Goal: Task Accomplishment & Management: Use online tool/utility

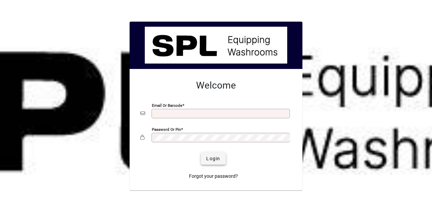
type input "**********"
click at [210, 158] on span "Login" at bounding box center [213, 158] width 14 height 7
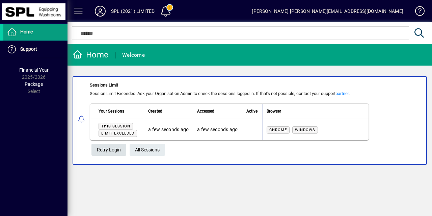
click at [105, 147] on span "Retry Login" at bounding box center [109, 149] width 24 height 11
click at [112, 146] on span "Retry Login" at bounding box center [109, 149] width 24 height 11
click at [149, 147] on span "All Sessions" at bounding box center [147, 149] width 25 height 11
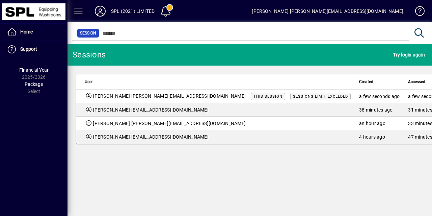
click at [76, 7] on span at bounding box center [78, 11] width 16 height 16
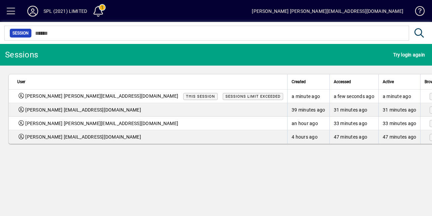
click at [158, 175] on div "Sessions Try login again User Created Accessed Active Browser [PERSON_NAME] [PE…" at bounding box center [216, 130] width 432 height 172
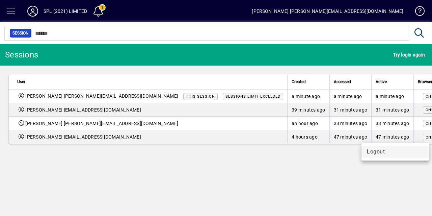
click at [379, 151] on span "Logout" at bounding box center [395, 151] width 57 height 8
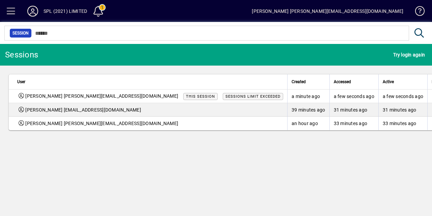
click at [401, 53] on span "Try login again" at bounding box center [409, 54] width 32 height 11
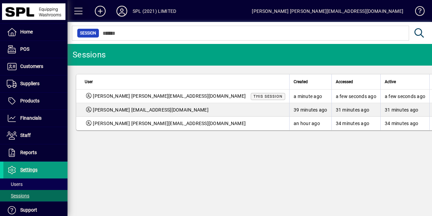
click at [78, 12] on span at bounding box center [78, 11] width 16 height 16
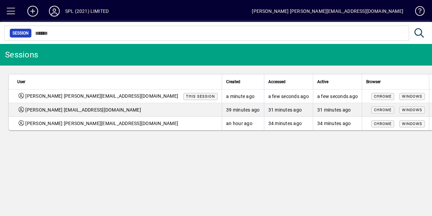
click at [9, 13] on span at bounding box center [11, 11] width 16 height 16
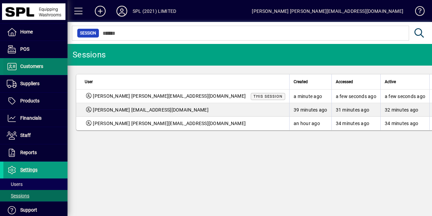
click at [36, 70] on span at bounding box center [35, 66] width 64 height 16
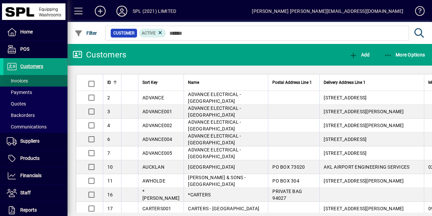
click at [31, 79] on span at bounding box center [35, 81] width 64 height 16
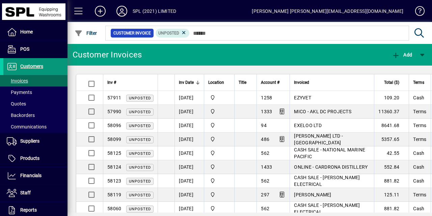
click at [33, 66] on span "Customers" at bounding box center [31, 65] width 23 height 5
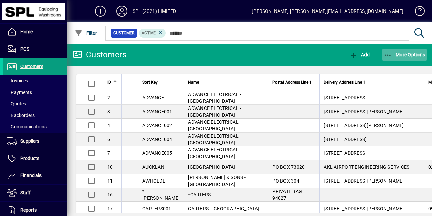
click at [385, 56] on icon "button" at bounding box center [388, 55] width 8 height 7
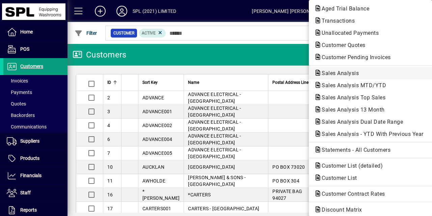
click at [356, 69] on span "Sales Analysis" at bounding box center [370, 73] width 113 height 8
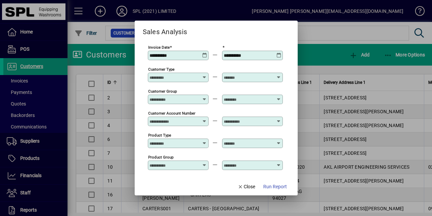
click at [202, 54] on div "**********" at bounding box center [178, 55] width 59 height 5
click at [203, 53] on icon at bounding box center [204, 53] width 5 height 0
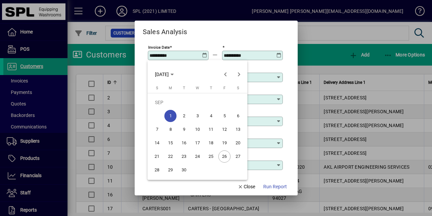
click at [222, 154] on span "26" at bounding box center [224, 156] width 12 height 12
type input "**********"
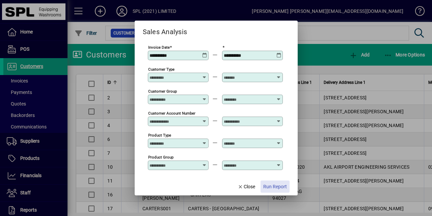
click at [276, 188] on span "Run Report" at bounding box center [275, 186] width 24 height 7
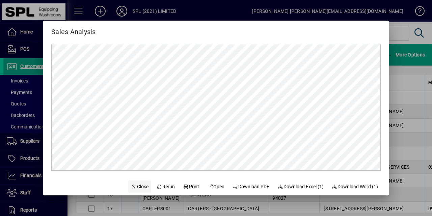
click at [138, 183] on span "Close" at bounding box center [140, 186] width 18 height 7
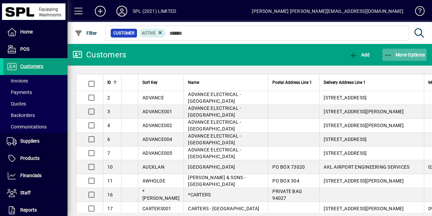
click at [384, 56] on icon "button" at bounding box center [388, 55] width 8 height 7
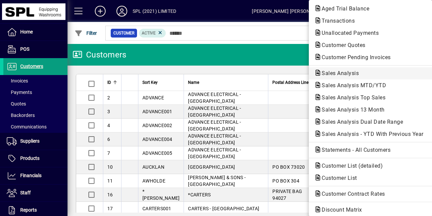
click at [340, 73] on span "Sales Analysis" at bounding box center [338, 73] width 48 height 6
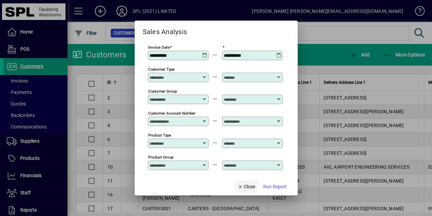
type input "**********"
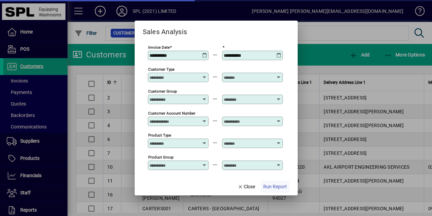
click at [277, 187] on span "Run Report" at bounding box center [275, 186] width 24 height 7
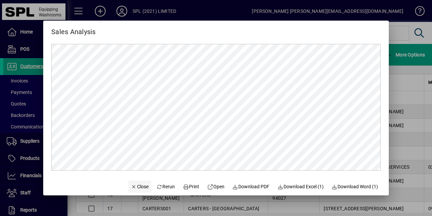
click at [132, 189] on span "Close" at bounding box center [140, 186] width 18 height 7
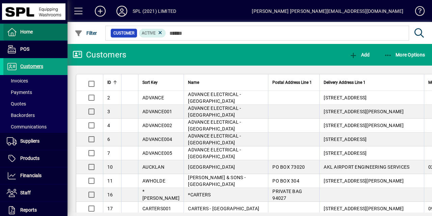
click at [39, 30] on span at bounding box center [35, 32] width 64 height 16
